Goal: Manage account settings

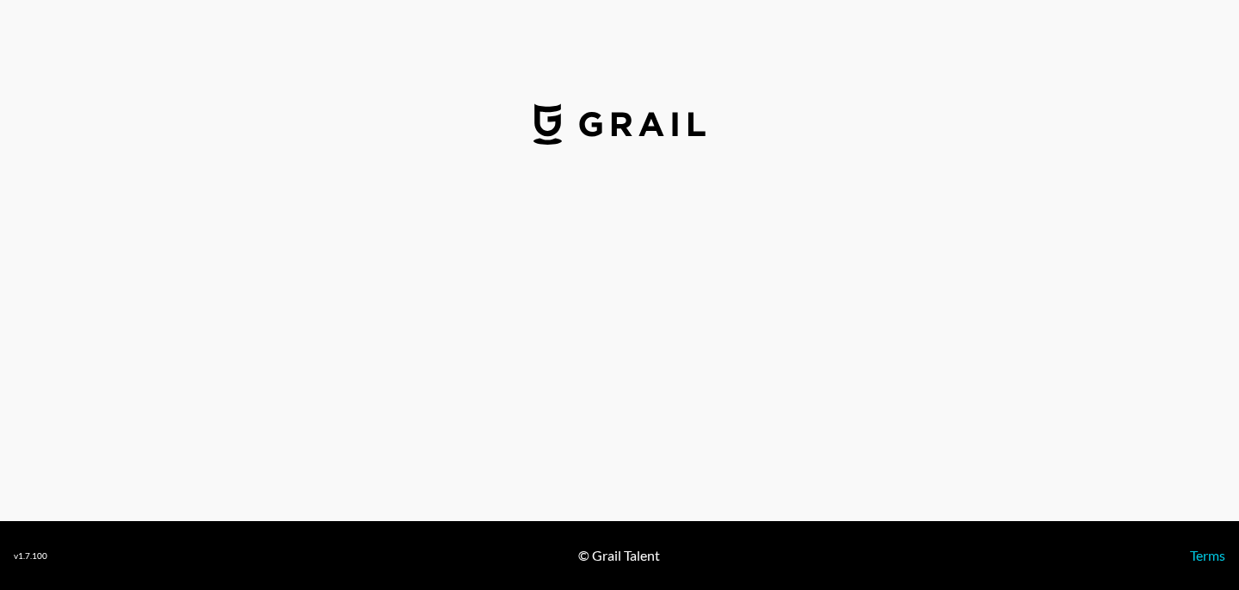
select select "USD"
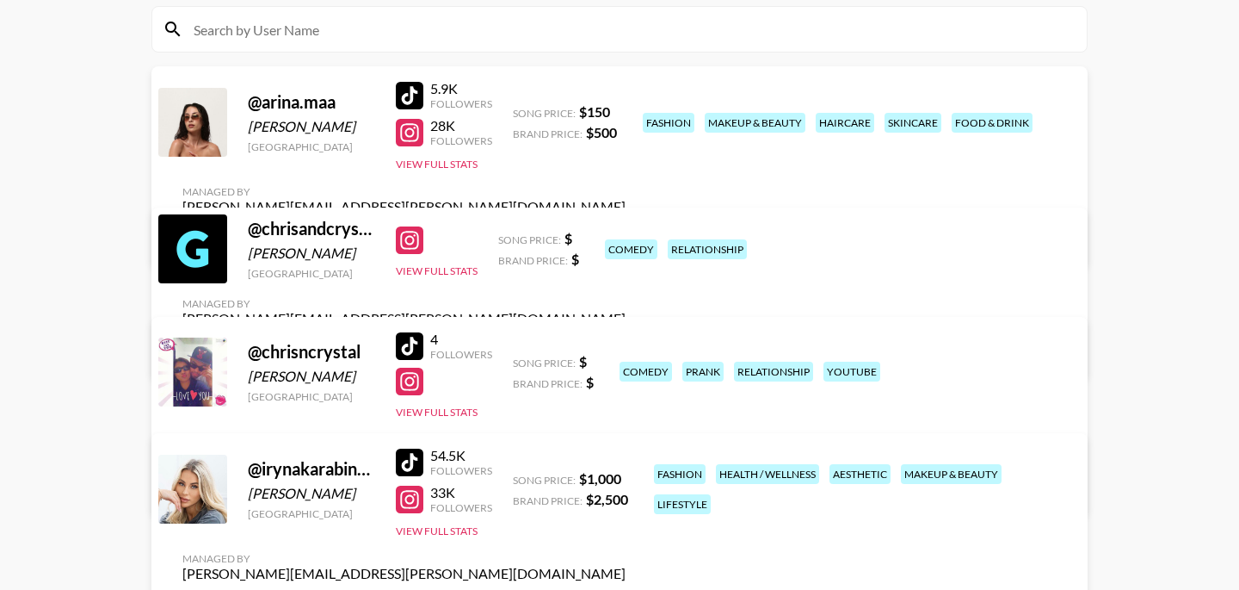
scroll to position [195, 0]
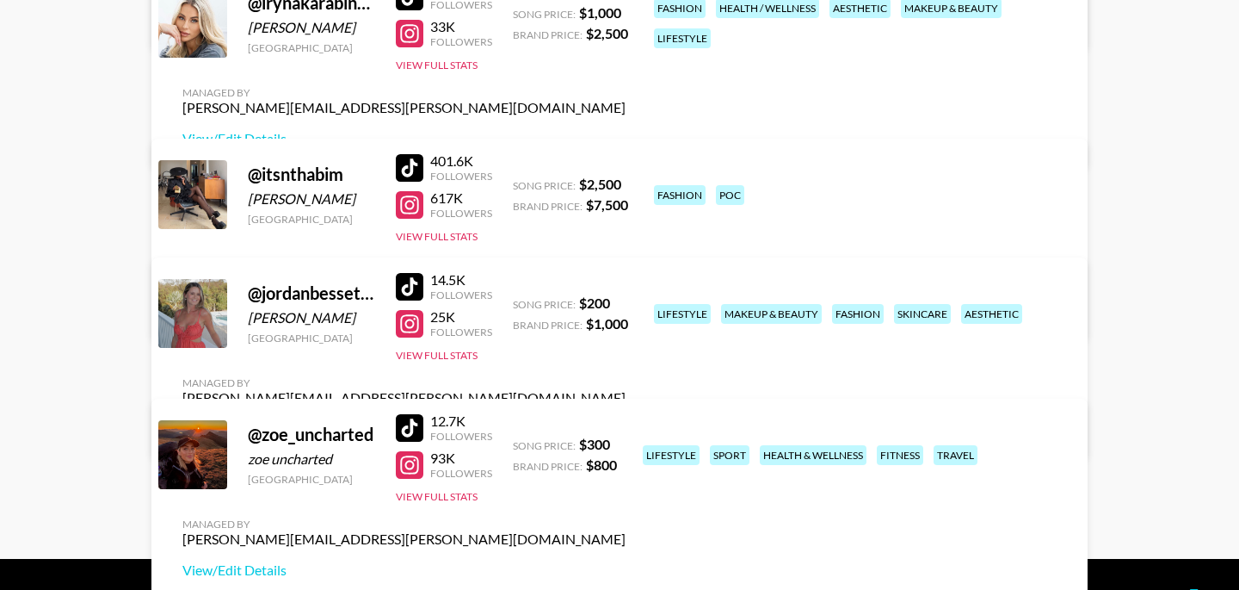
scroll to position [699, 0]
